Goal: Transaction & Acquisition: Purchase product/service

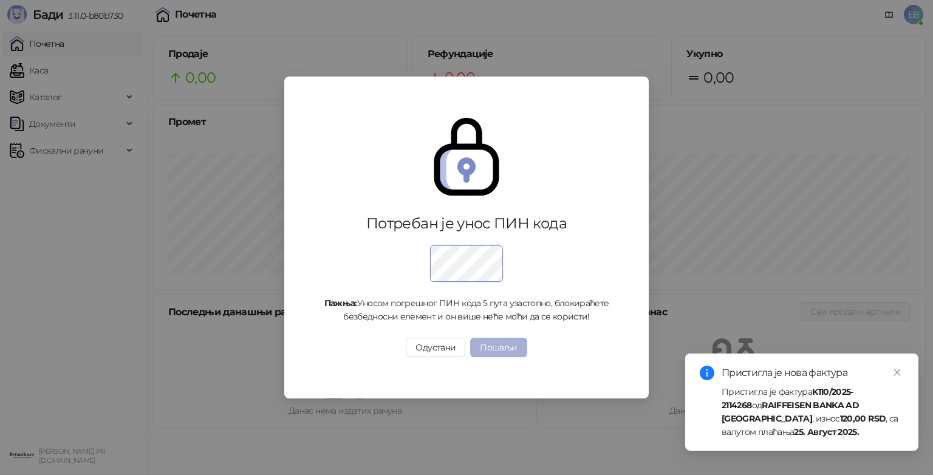
click at [505, 341] on button "Пошаљи" at bounding box center [498, 347] width 56 height 19
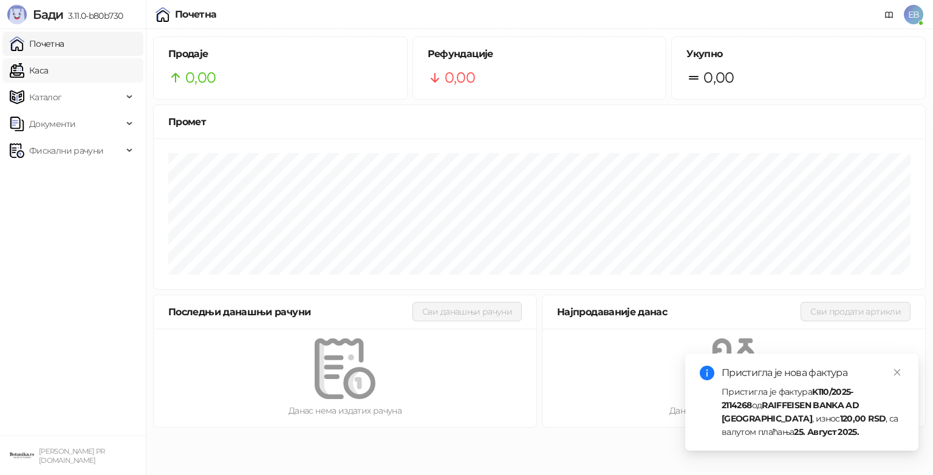
click at [11, 72] on link "Каса" at bounding box center [29, 70] width 38 height 24
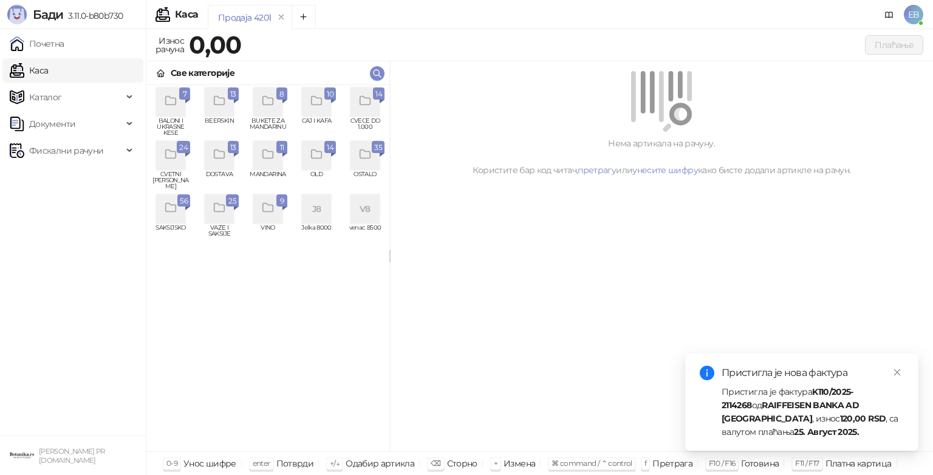
click at [359, 106] on icon "grid" at bounding box center [365, 101] width 14 height 14
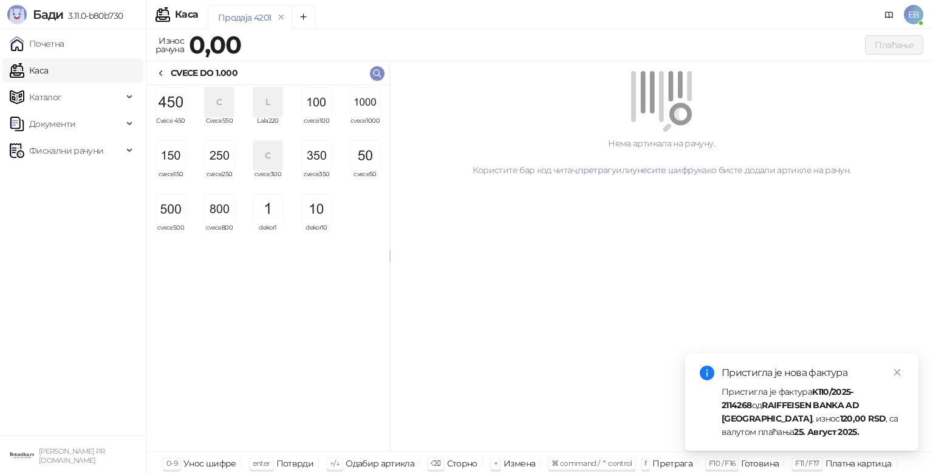
click at [359, 106] on img "grid" at bounding box center [364, 101] width 29 height 29
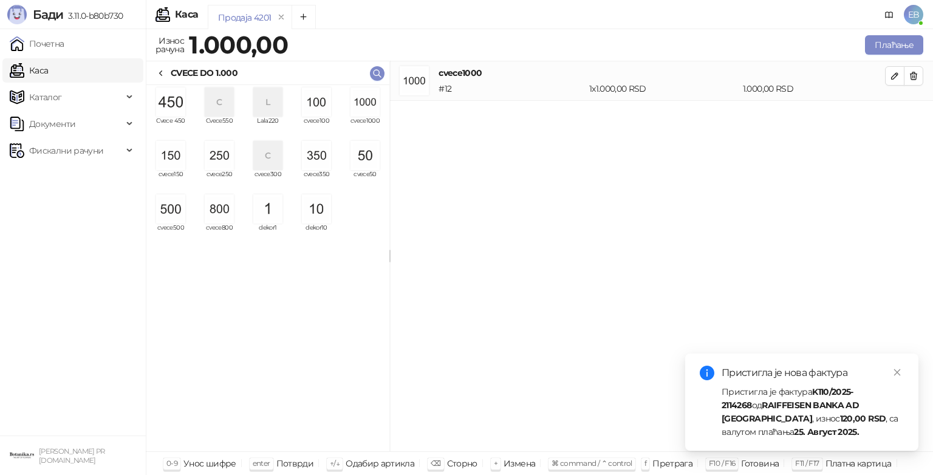
click at [359, 106] on img "grid" at bounding box center [364, 101] width 29 height 29
click at [177, 202] on img "grid" at bounding box center [170, 208] width 29 height 29
click at [318, 101] on img "grid" at bounding box center [316, 101] width 29 height 29
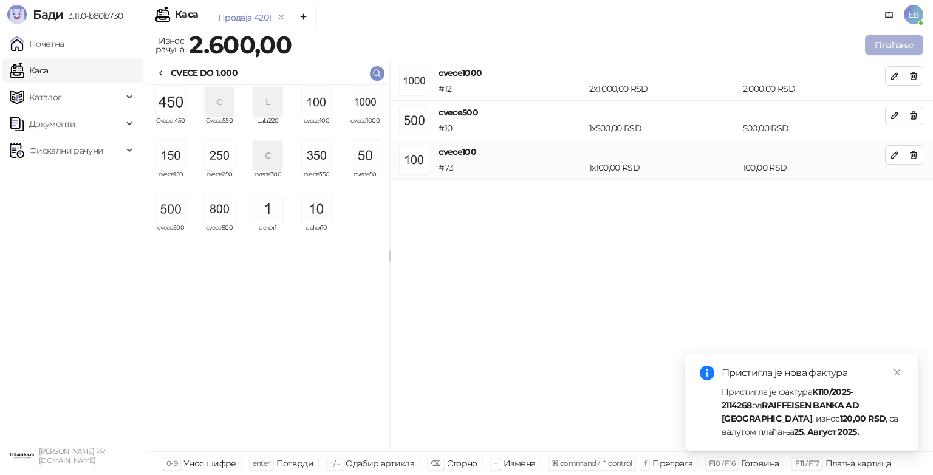
click at [899, 41] on button "Плаћање" at bounding box center [894, 44] width 58 height 19
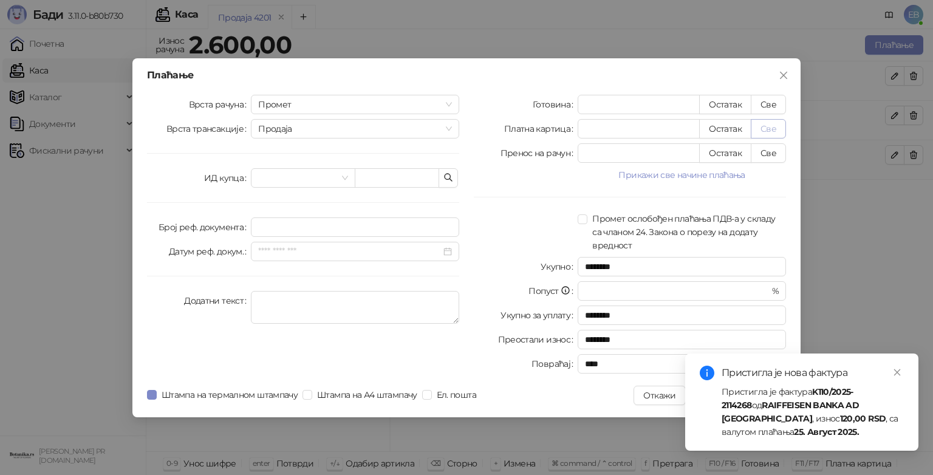
click at [770, 131] on button "Све" at bounding box center [768, 128] width 35 height 19
type input "****"
click at [899, 371] on icon "close" at bounding box center [897, 372] width 9 height 9
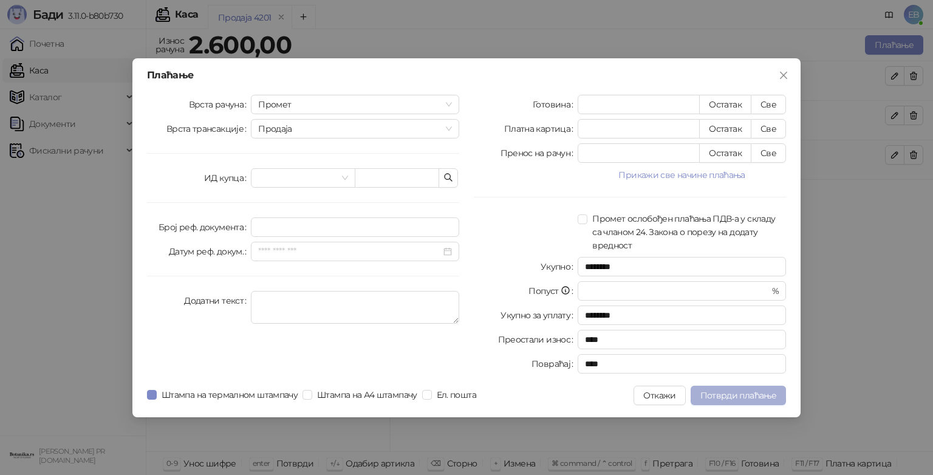
click at [734, 391] on span "Потврди плаћање" at bounding box center [738, 395] width 76 height 11
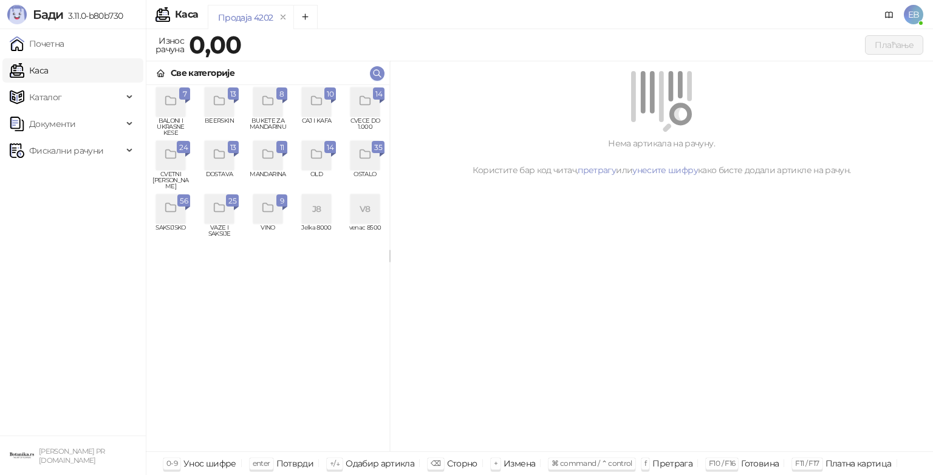
click at [177, 158] on icon "grid" at bounding box center [171, 155] width 14 height 14
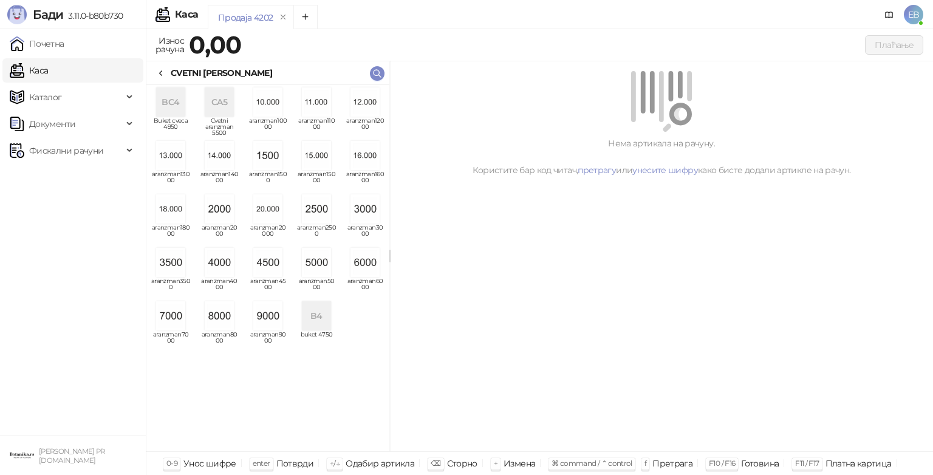
click at [177, 316] on img "grid" at bounding box center [170, 315] width 29 height 29
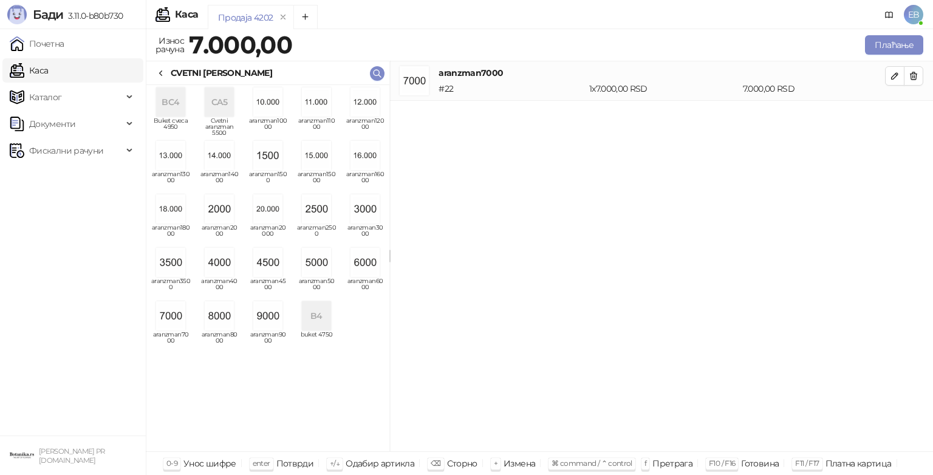
click at [165, 75] on icon at bounding box center [161, 74] width 10 height 10
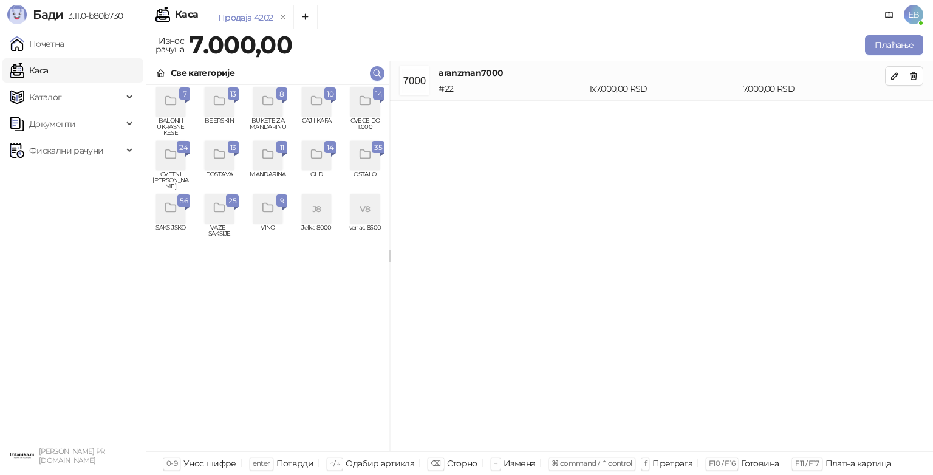
click at [369, 109] on div "grid" at bounding box center [364, 101] width 29 height 29
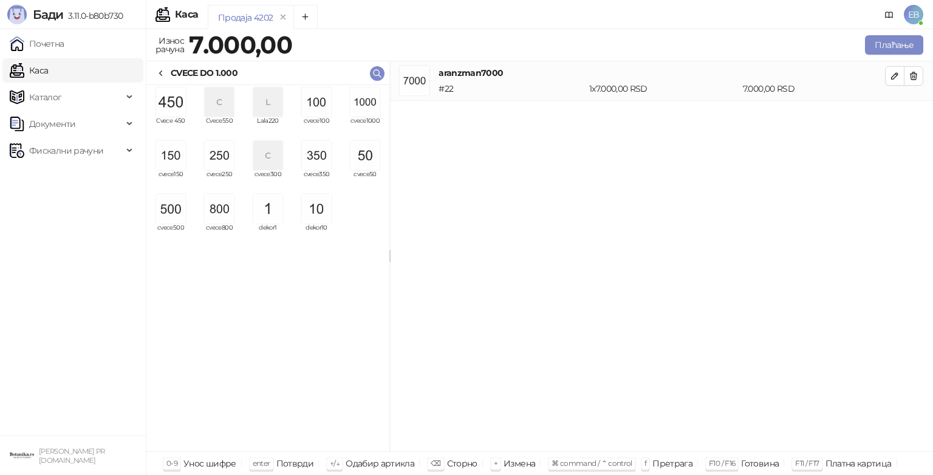
click at [325, 115] on img "grid" at bounding box center [316, 101] width 29 height 29
click at [324, 117] on div "cvece100" at bounding box center [316, 111] width 39 height 49
click at [898, 41] on button "Плаћање" at bounding box center [894, 44] width 58 height 19
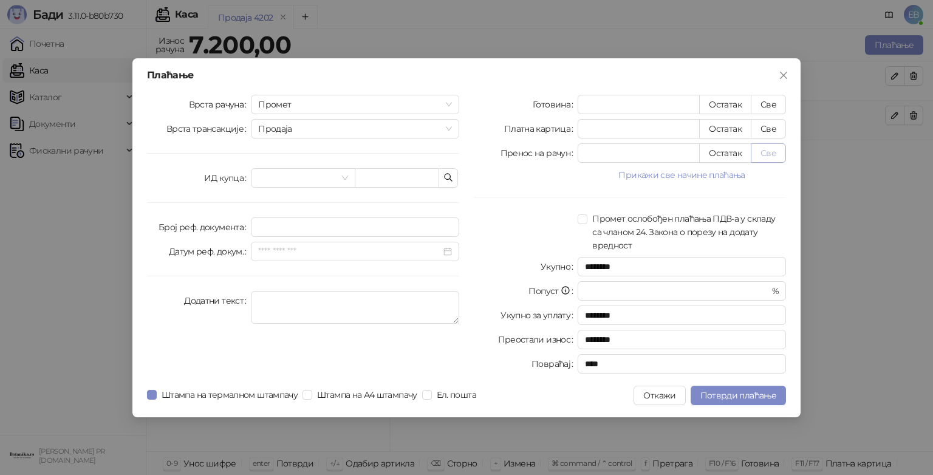
click at [772, 154] on button "Све" at bounding box center [768, 152] width 35 height 19
type input "****"
click at [765, 395] on span "Потврди плаћање" at bounding box center [738, 395] width 76 height 11
